Goal: Information Seeking & Learning: Learn about a topic

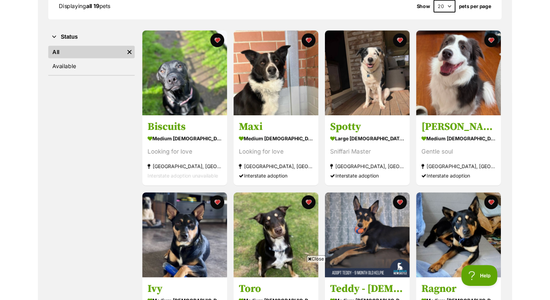
scroll to position [129, 0]
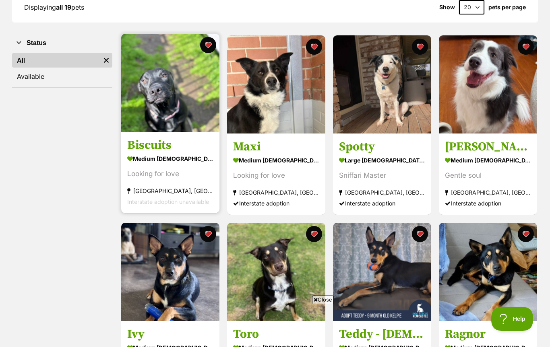
click at [155, 151] on h3 "Biscuits" at bounding box center [170, 145] width 86 height 15
click at [205, 41] on button "favourite" at bounding box center [208, 45] width 18 height 18
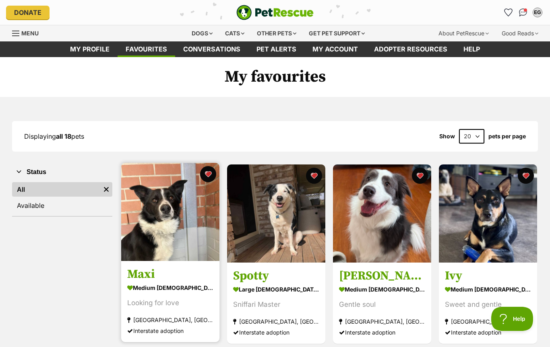
click at [149, 274] on h3 "Maxi" at bounding box center [170, 274] width 86 height 15
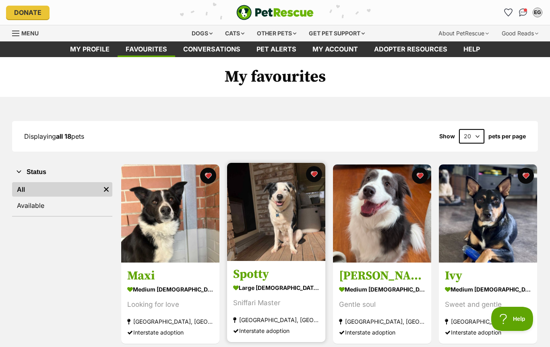
click at [234, 233] on img at bounding box center [276, 212] width 98 height 98
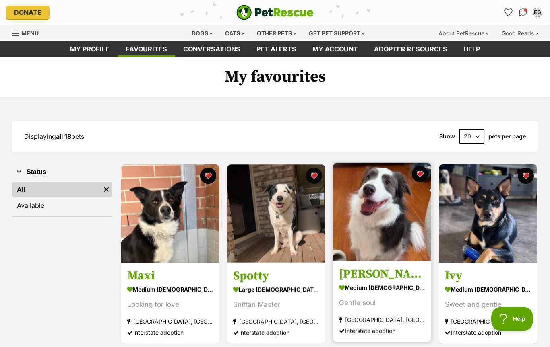
click at [389, 274] on h3 "Nelly" at bounding box center [382, 274] width 86 height 15
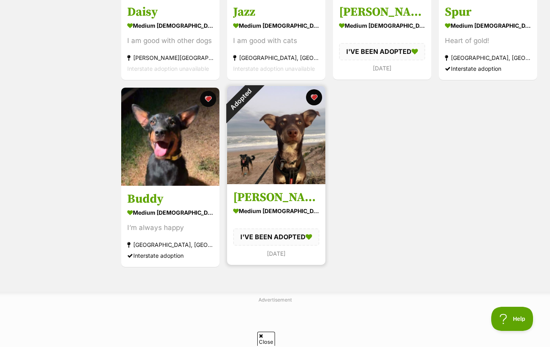
click at [254, 99] on div "Adopted" at bounding box center [240, 99] width 27 height 27
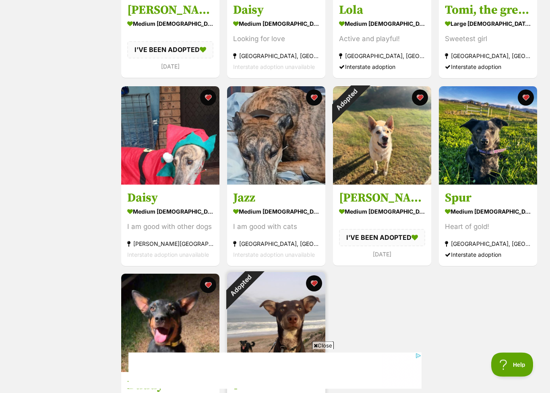
scroll to position [644, 0]
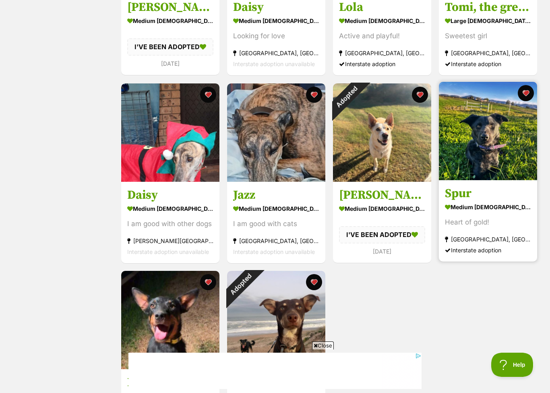
click at [468, 197] on h3 "Spur" at bounding box center [488, 193] width 86 height 15
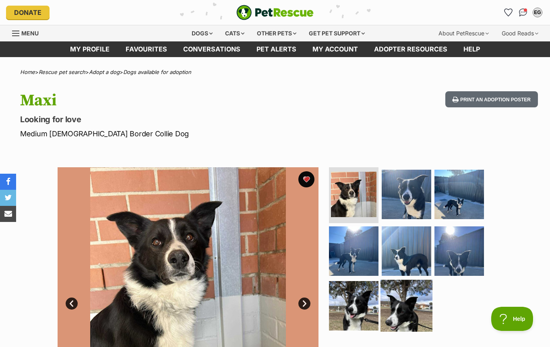
click at [397, 304] on img at bounding box center [406, 306] width 52 height 52
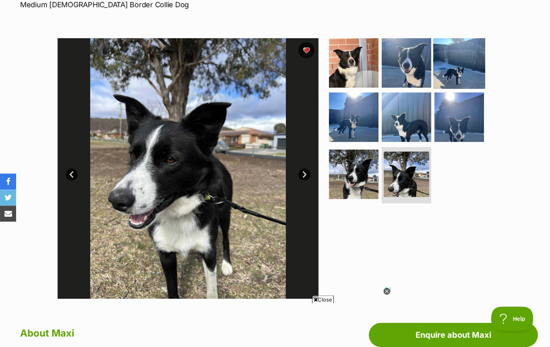
scroll to position [129, 0]
click at [471, 72] on img at bounding box center [459, 63] width 52 height 52
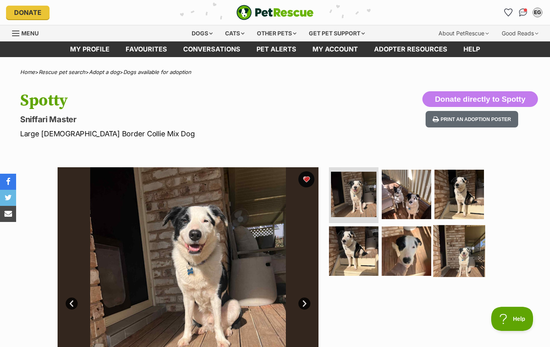
click at [471, 249] on img at bounding box center [459, 251] width 52 height 52
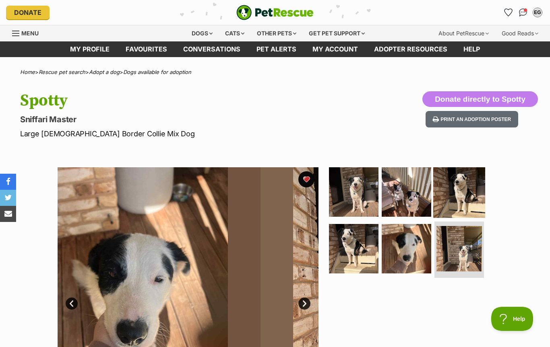
click at [465, 190] on img at bounding box center [459, 192] width 52 height 52
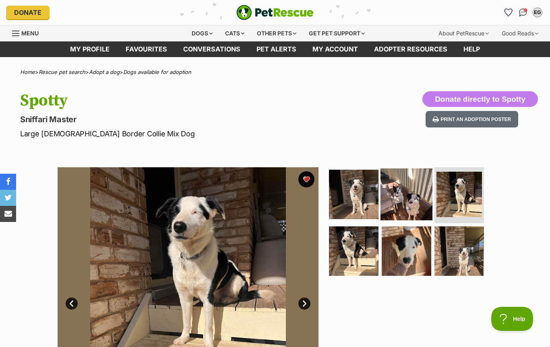
click at [406, 199] on img at bounding box center [406, 194] width 52 height 52
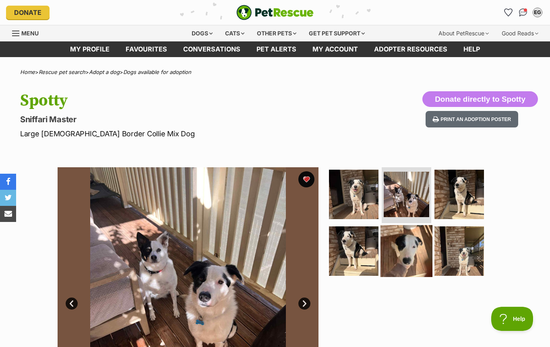
click at [419, 234] on img at bounding box center [406, 251] width 52 height 52
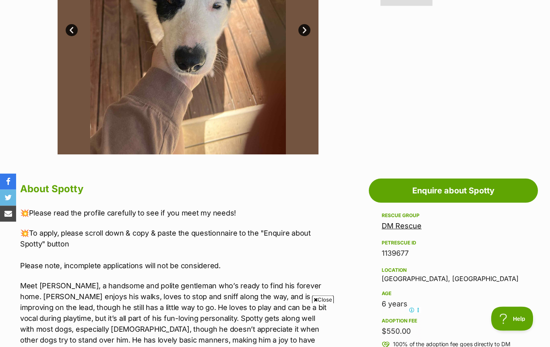
scroll to position [265, 0]
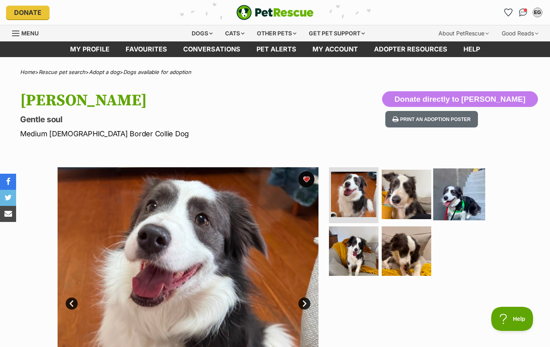
click at [471, 200] on img at bounding box center [459, 194] width 52 height 52
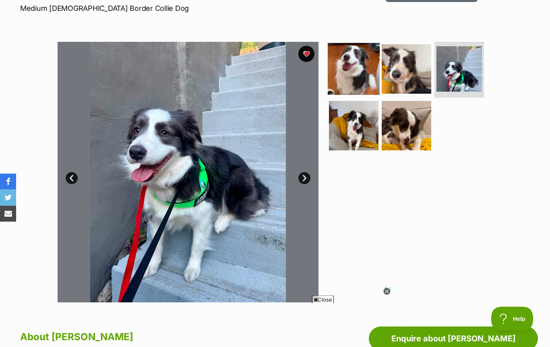
scroll to position [126, 0]
click at [364, 85] on img at bounding box center [354, 69] width 52 height 52
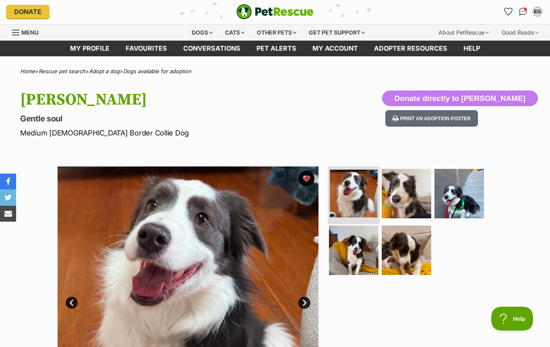
scroll to position [0, 0]
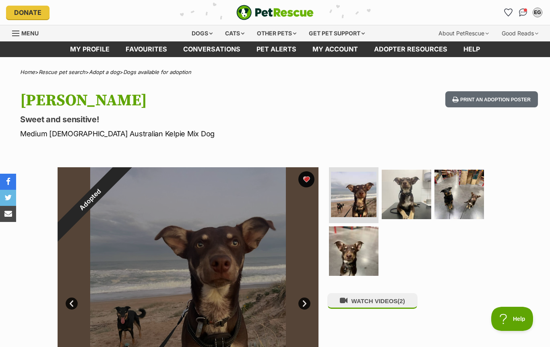
click at [141, 182] on div "Adopted" at bounding box center [90, 200] width 102 height 102
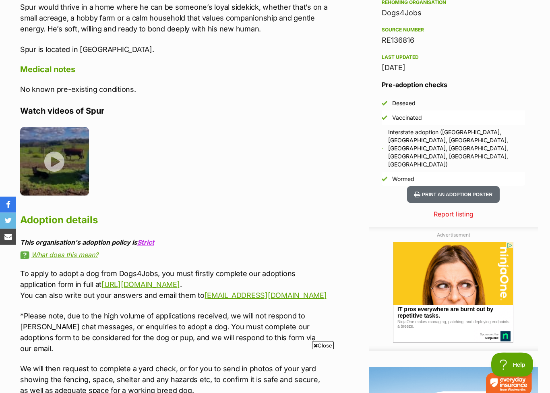
scroll to position [702, 0]
